Goal: Register for event/course

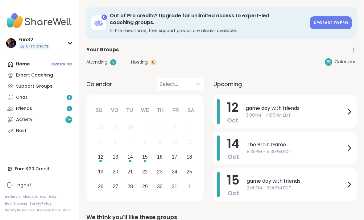
click at [27, 67] on div "Home 3 Scheduled Expert Coaching Support Groups Chat 1 Friends 7 Activity 9 + H…" at bounding box center [39, 98] width 69 height 78
click at [33, 65] on div "Home 3 Scheduled Expert Coaching Support Groups Chat 1 Friends 7 Activity 9 + H…" at bounding box center [39, 98] width 69 height 78
click at [52, 66] on div "Home 3 Scheduled Expert Coaching Support Groups Chat 1 Friends 7 Activity 9 + H…" at bounding box center [39, 98] width 69 height 78
click at [48, 66] on div "Home 3 Scheduled Expert Coaching Support Groups Chat 1 Friends 7 Activity 9 + H…" at bounding box center [39, 98] width 69 height 78
click at [69, 66] on div "Home 3 Scheduled Expert Coaching Support Groups Chat 1 Friends 7 Activity 9 + H…" at bounding box center [39, 98] width 69 height 78
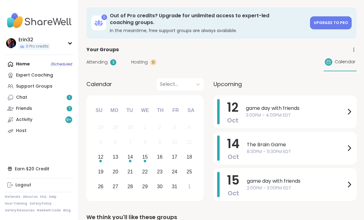
click at [65, 68] on div "Home 3 Scheduled Expert Coaching Support Groups Chat 1 Friends 7 Activity 9 + H…" at bounding box center [39, 98] width 69 height 78
click at [64, 64] on div "Home 3 Scheduled Expert Coaching Support Groups Chat 1 Friends 7 Activity 9 + H…" at bounding box center [39, 98] width 69 height 78
click at [65, 60] on div "Home 3 Scheduled Expert Coaching Support Groups Chat 1 Friends 7 Activity 9 + H…" at bounding box center [39, 98] width 69 height 78
click at [68, 70] on link "Expert Coaching" at bounding box center [39, 75] width 69 height 11
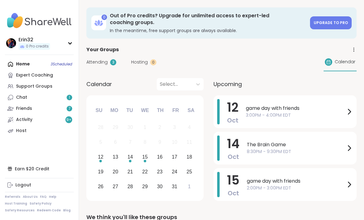
click at [68, 70] on link "Expert Coaching" at bounding box center [39, 75] width 69 height 11
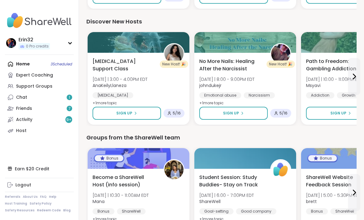
scroll to position [804, 0]
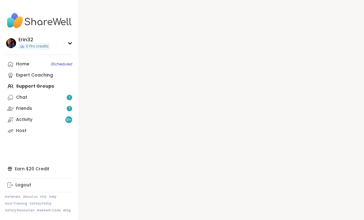
scroll to position [6, 0]
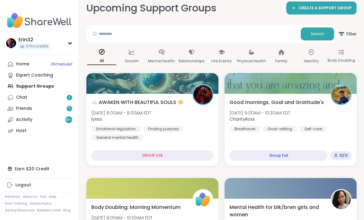
click at [318, 143] on div "Good mornings, Goal and Gratitude's [DATE] 9:00AM - 10:30AM EDT CharityRoss Bre…" at bounding box center [291, 130] width 132 height 72
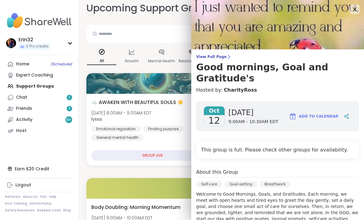
scroll to position [0, 0]
